Goal: Transaction & Acquisition: Download file/media

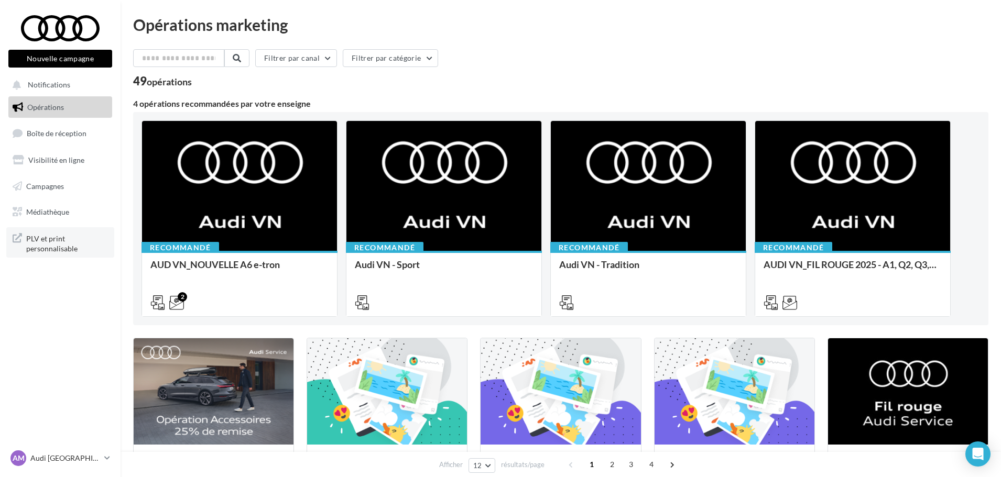
click at [55, 243] on span "PLV et print personnalisable" at bounding box center [67, 243] width 82 height 23
click at [89, 456] on p "Audi [GEOGRAPHIC_DATA]" at bounding box center [65, 458] width 70 height 10
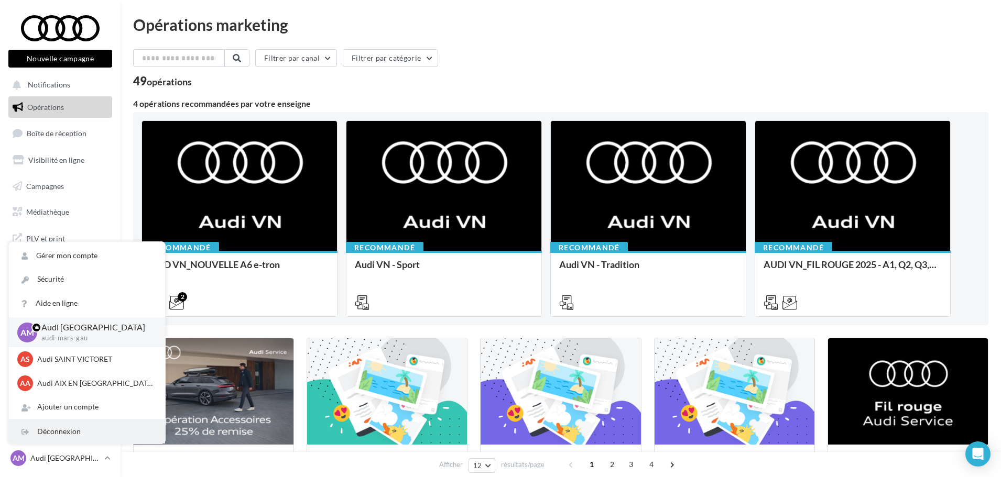
click at [63, 434] on div "Déconnexion" at bounding box center [87, 432] width 156 height 24
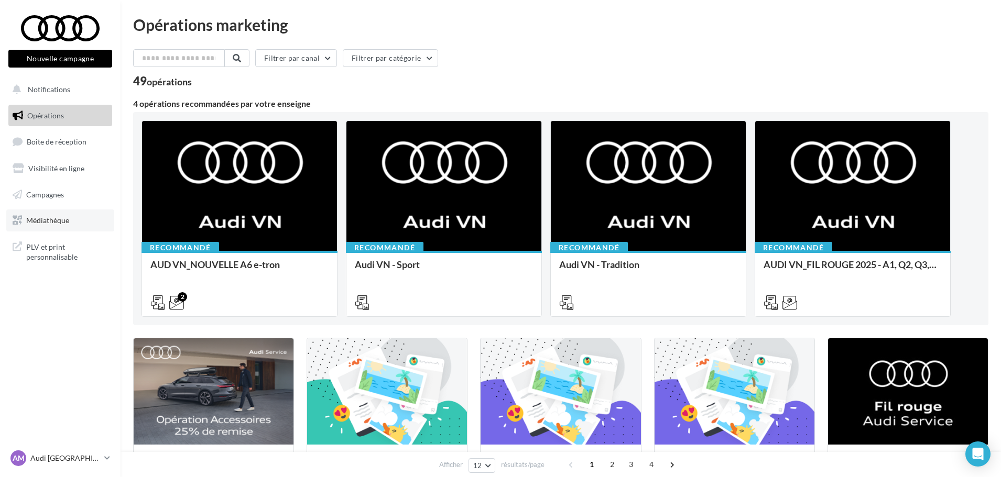
click at [76, 225] on link "Médiathèque" at bounding box center [60, 221] width 108 height 22
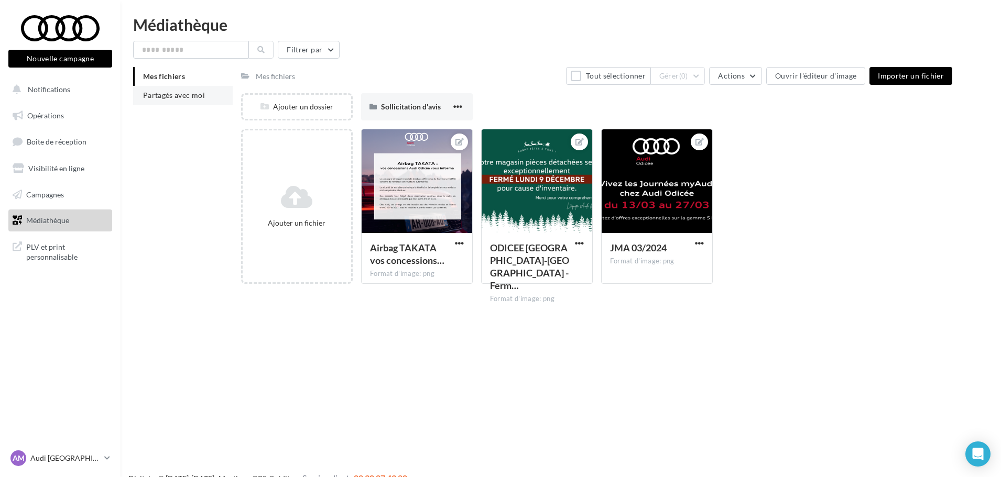
click at [187, 94] on span "Partagés avec moi" at bounding box center [174, 95] width 62 height 9
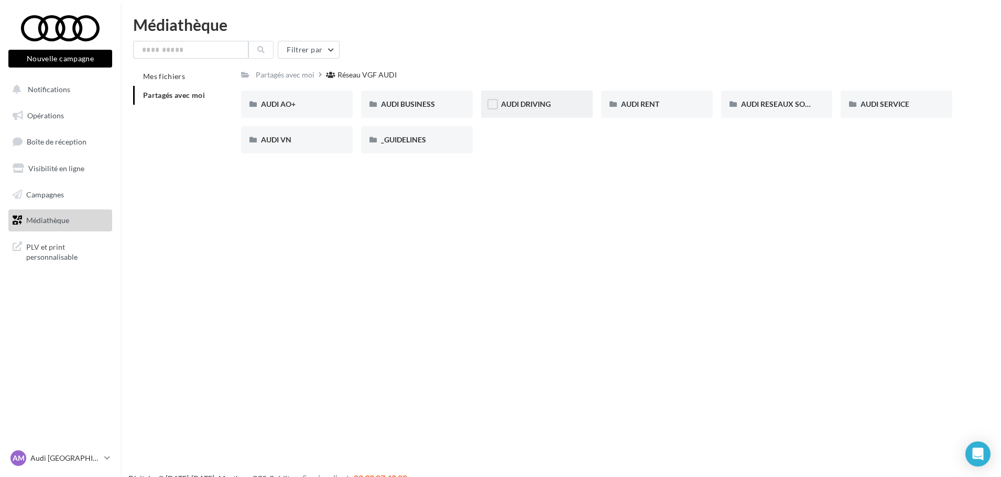
click at [531, 109] on div "AUDI DRIVING" at bounding box center [537, 104] width 72 height 10
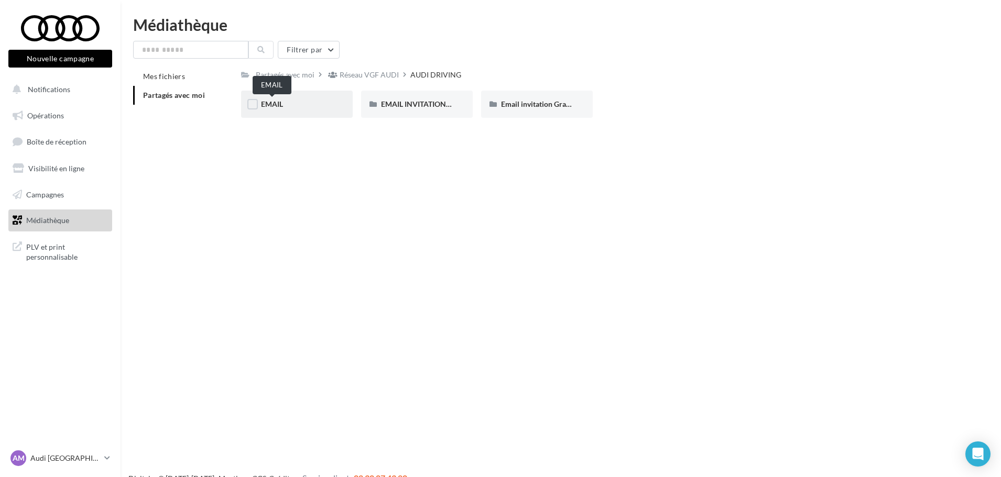
click at [268, 102] on span "EMAIL" at bounding box center [272, 104] width 22 height 9
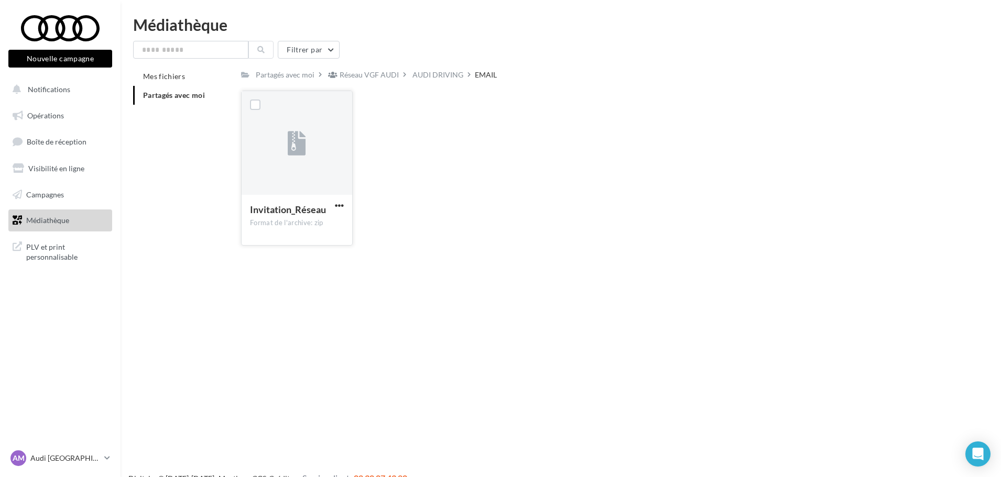
click at [316, 160] on div at bounding box center [297, 143] width 111 height 105
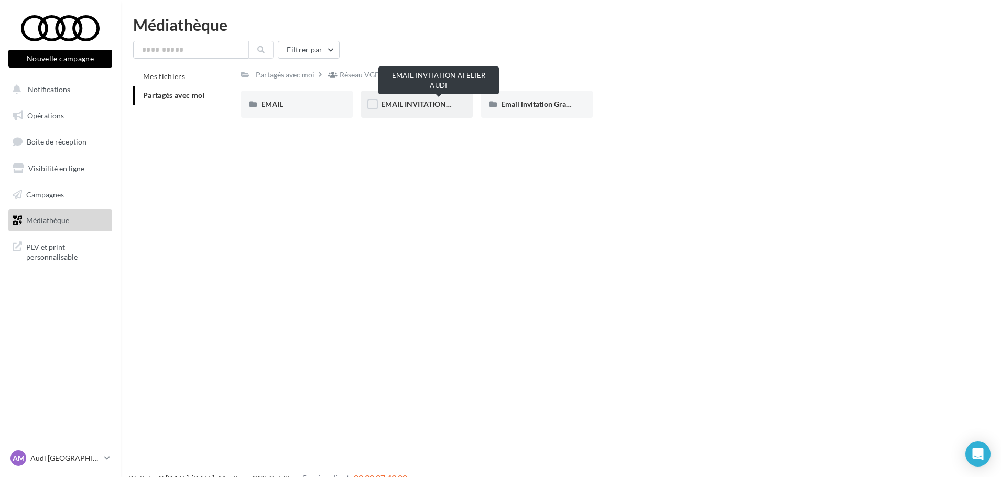
click at [384, 101] on span "EMAIL INVITATION ATELIER AUDI" at bounding box center [438, 104] width 114 height 9
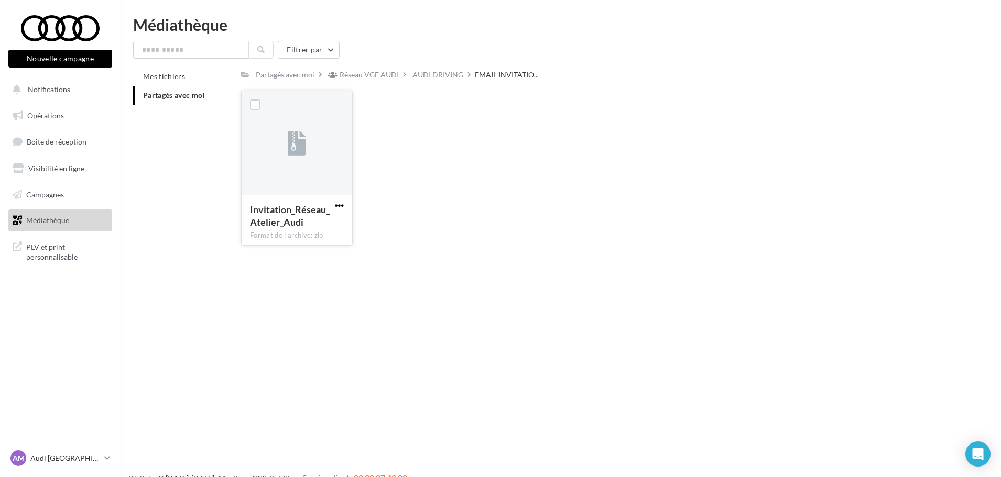
click at [339, 204] on span "button" at bounding box center [339, 205] width 9 height 9
click at [304, 227] on button "Télécharger" at bounding box center [293, 226] width 105 height 27
click at [176, 95] on span "Partagés avec moi" at bounding box center [174, 95] width 62 height 9
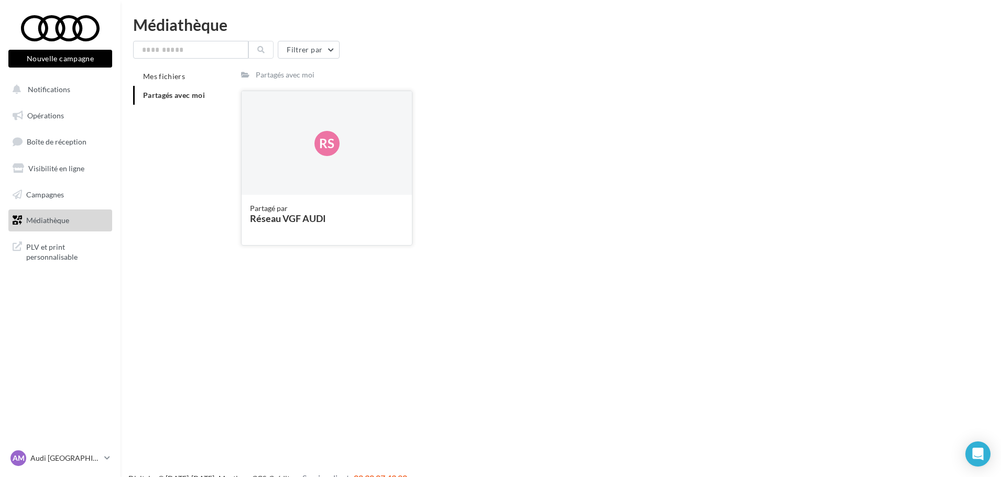
click at [323, 217] on div "Réseau VGF AUDI" at bounding box center [326, 218] width 153 height 9
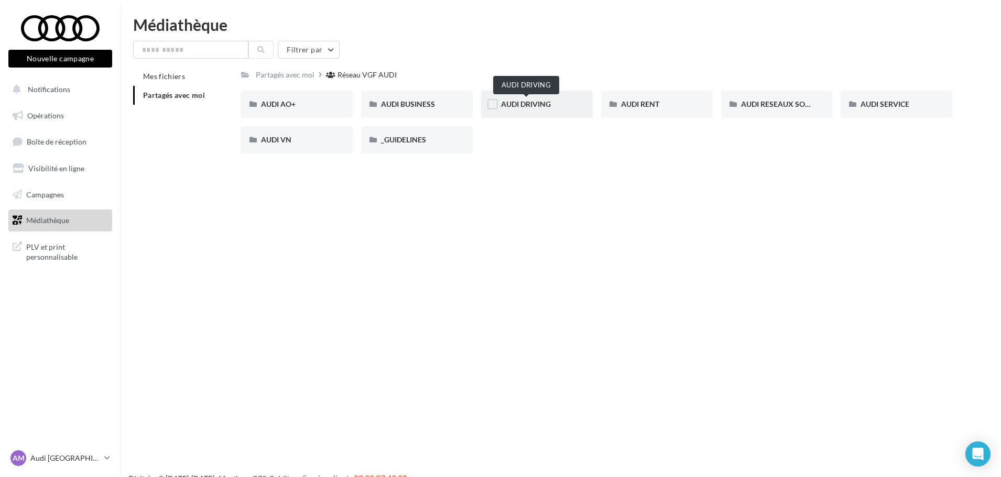
click at [564, 105] on div "AUDI DRIVING" at bounding box center [537, 104] width 72 height 10
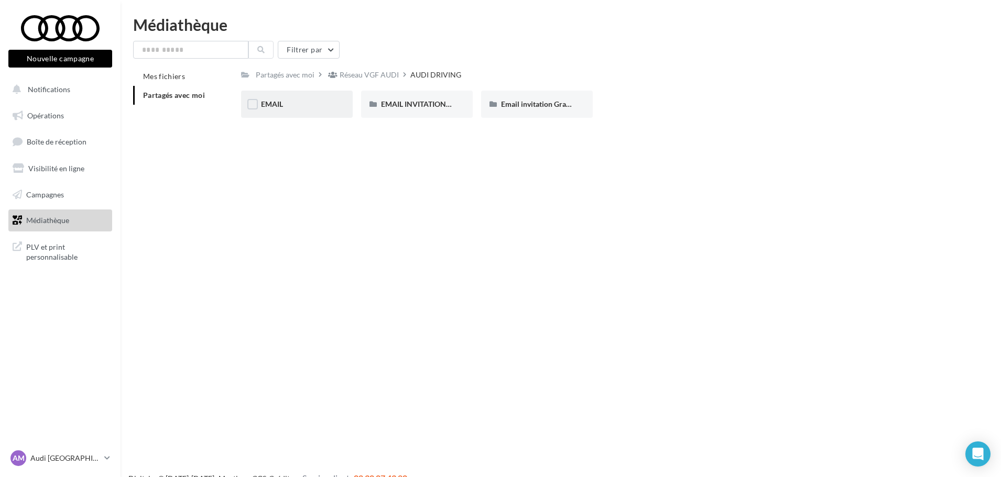
click at [284, 106] on div "EMAIL" at bounding box center [297, 104] width 72 height 10
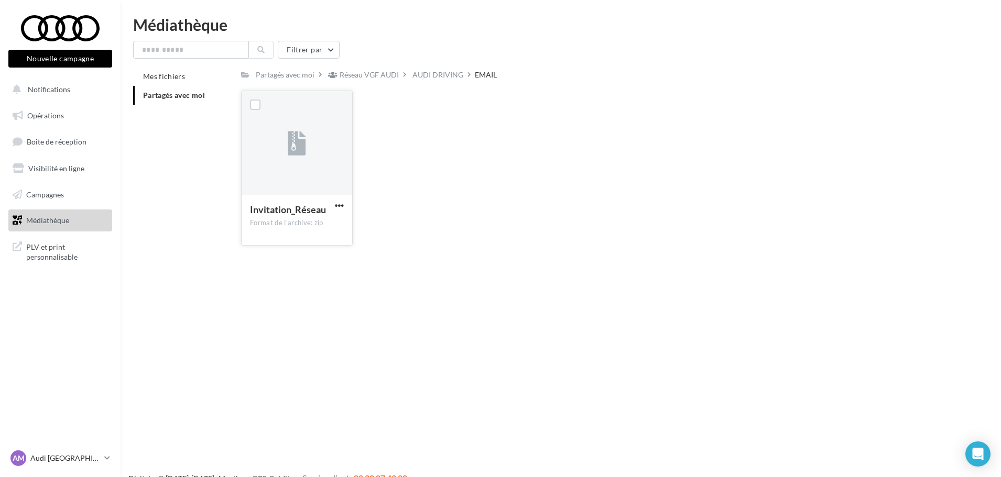
click at [344, 202] on button "button" at bounding box center [339, 206] width 13 height 10
click at [305, 221] on button "Télécharger" at bounding box center [293, 226] width 105 height 27
